Goal: Transaction & Acquisition: Purchase product/service

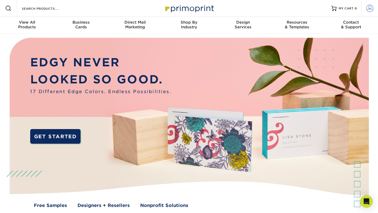
click at [374, 12] on span at bounding box center [369, 8] width 7 height 7
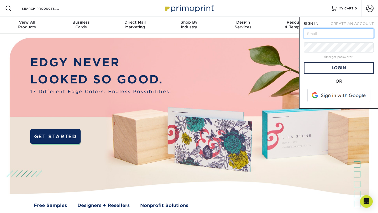
click at [329, 36] on input "text" at bounding box center [339, 33] width 70 height 10
type input "[EMAIL_ADDRESS][DOMAIN_NAME]"
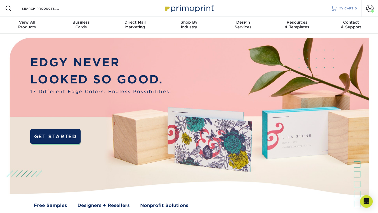
click at [350, 8] on span "MY CART" at bounding box center [346, 8] width 15 height 4
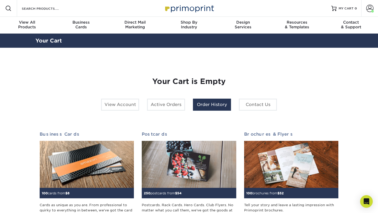
click at [214, 106] on link "Order History" at bounding box center [212, 105] width 38 height 12
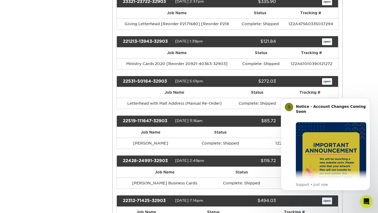
scroll to position [198, 0]
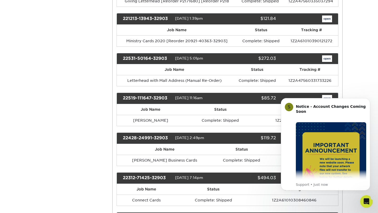
click at [359, 94] on html "S Notice - Account Changes Coming Soon ​ Past Order Files Will Not Transfer: Wh…" at bounding box center [325, 144] width 105 height 100
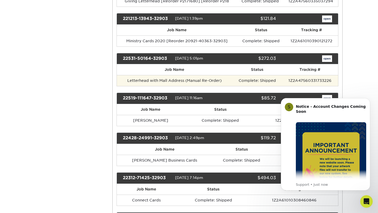
click at [149, 82] on td "Letterhead with Mall Address (Manual Re-Order)" at bounding box center [175, 80] width 116 height 11
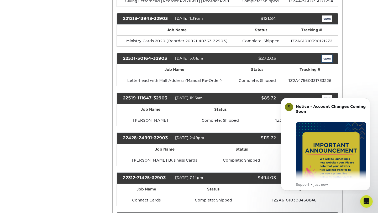
click at [325, 59] on link "open" at bounding box center [327, 58] width 10 height 7
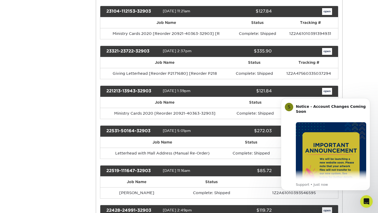
scroll to position [0, 0]
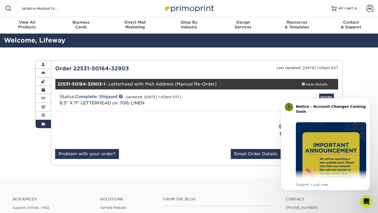
click at [369, 100] on icon "Dismiss notification" at bounding box center [369, 100] width 2 height 2
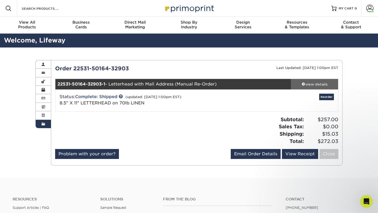
click at [303, 84] on span at bounding box center [304, 84] width 4 height 4
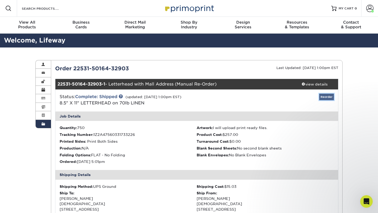
click at [328, 97] on link "Reorder" at bounding box center [326, 97] width 15 height 7
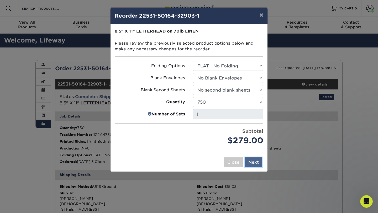
click at [256, 164] on button "Next" at bounding box center [253, 163] width 17 height 10
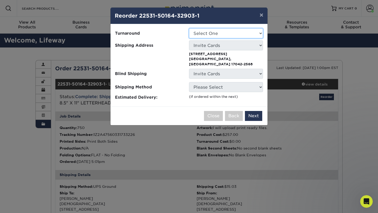
click at [244, 35] on select "Select One 2-4 Business Days 2 Day Next Business Day" at bounding box center [226, 33] width 74 height 10
select select "b76190da-9d61-4f95-85a9-529f08800b10"
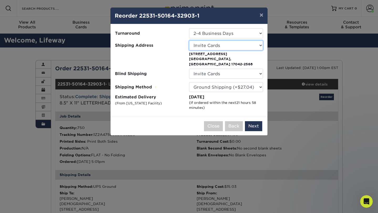
click at [234, 45] on select "Select One Apartment Danielle Yingst Invite Cards Lifeway Church (Mall) Mistie …" at bounding box center [226, 45] width 74 height 10
select select "231635"
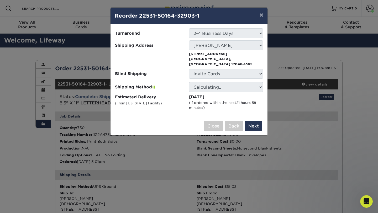
click at [179, 58] on div at bounding box center [152, 58] width 74 height 16
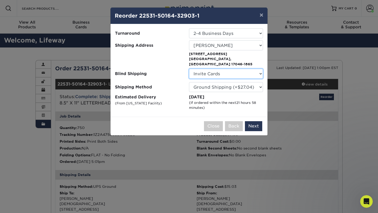
click at [214, 69] on select "No Blind Shipping Apartment Danielle Yingst Invite Cards Lifeway Church (Mall) …" at bounding box center [226, 74] width 74 height 10
select select "231635"
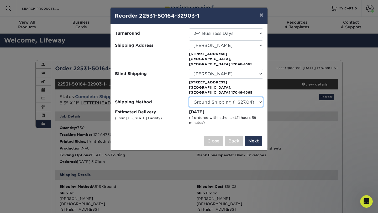
click at [218, 97] on select "Please Select Ground Shipping (+$27.04) 3 Day Shipping Service (+$41.00) 2 Day …" at bounding box center [226, 102] width 74 height 10
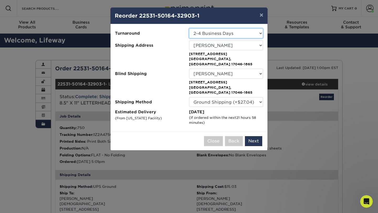
click at [210, 30] on select "Select One 2-4 Business Days 2 Day Next Business Day" at bounding box center [226, 33] width 74 height 10
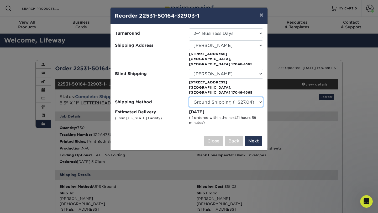
click at [218, 97] on select "Please Select Ground Shipping (+$27.04) 3 Day Shipping Service (+$41.00) 2 Day …" at bounding box center [226, 102] width 74 height 10
click at [252, 136] on button "Next" at bounding box center [253, 141] width 17 height 10
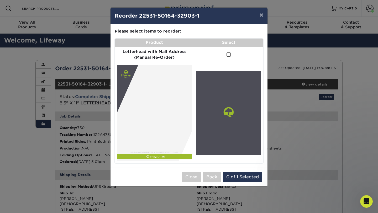
click at [230, 56] on span at bounding box center [229, 54] width 4 height 5
click at [0, 0] on input "checkbox" at bounding box center [0, 0] width 0 height 0
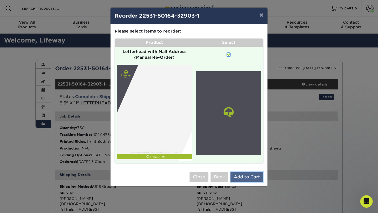
click at [246, 177] on button "Add to Cart" at bounding box center [247, 177] width 33 height 10
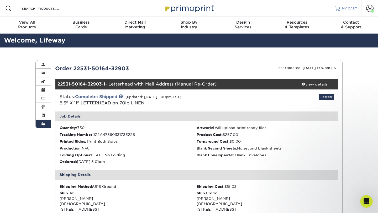
click at [349, 11] on link "MY CART" at bounding box center [346, 8] width 22 height 17
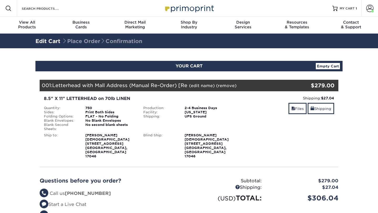
click at [370, 9] on span at bounding box center [369, 8] width 7 height 7
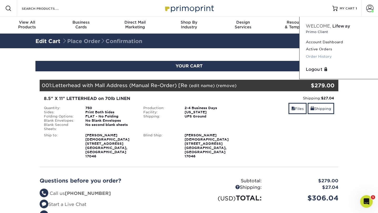
click at [314, 57] on link "Order History" at bounding box center [339, 56] width 66 height 7
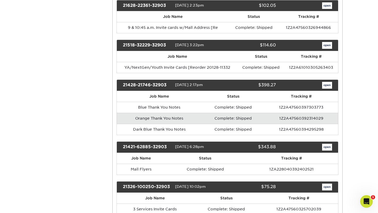
scroll to position [492, 0]
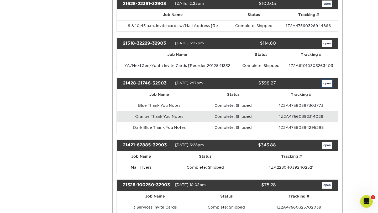
click at [326, 84] on link "open" at bounding box center [327, 83] width 10 height 7
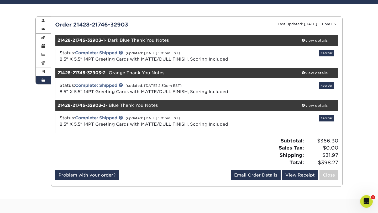
scroll to position [48, 0]
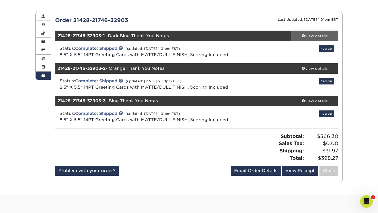
click at [310, 37] on div "view details" at bounding box center [314, 35] width 47 height 5
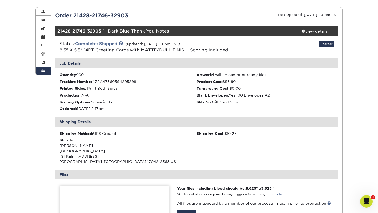
scroll to position [0, 0]
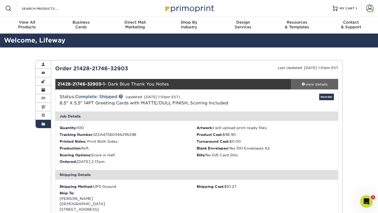
click at [307, 84] on div "view details" at bounding box center [314, 84] width 47 height 5
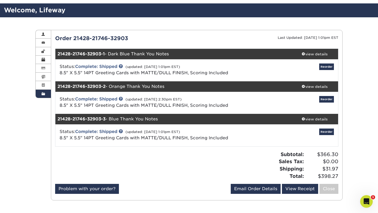
scroll to position [32, 0]
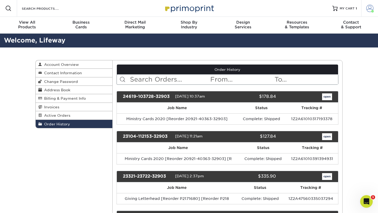
click at [370, 12] on span at bounding box center [369, 8] width 7 height 7
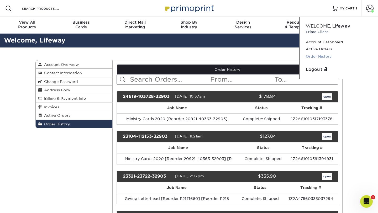
click at [317, 55] on link "Order History" at bounding box center [339, 56] width 66 height 7
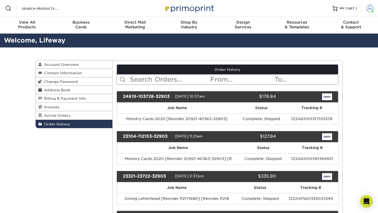
click at [371, 11] on span at bounding box center [369, 8] width 7 height 7
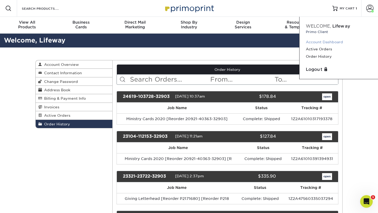
click at [336, 40] on link "Account Dashboard" at bounding box center [339, 42] width 66 height 7
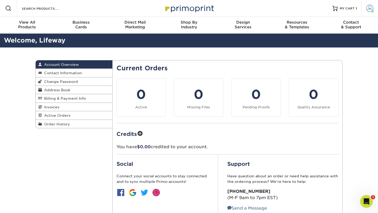
click at [368, 9] on span at bounding box center [369, 8] width 7 height 7
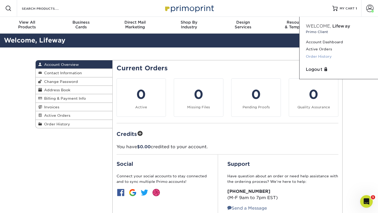
click at [320, 58] on link "Order History" at bounding box center [339, 56] width 66 height 7
